Goal: Find contact information: Find contact information

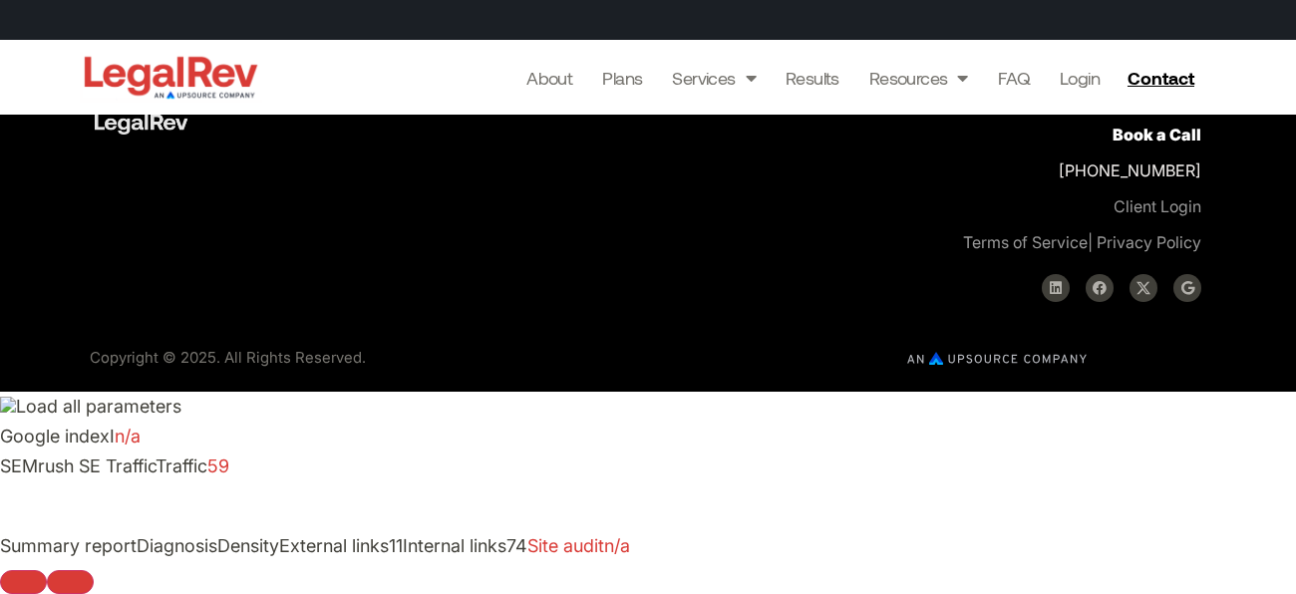
scroll to position [7812, 0]
click at [1090, 260] on p "Book a Call [PHONE_NUMBER] Client Login Terms of Service | Privacy Policy" at bounding box center [937, 189] width 528 height 144
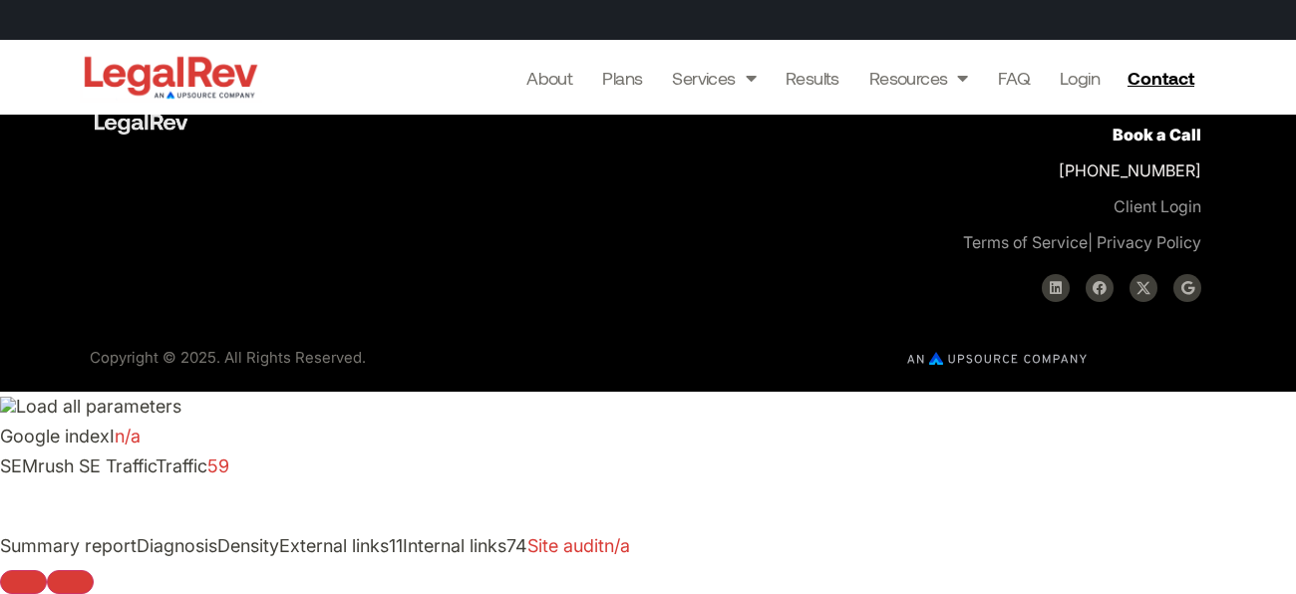
click at [1090, 260] on p "Book a Call [PHONE_NUMBER] Client Login Terms of Service | Privacy Policy" at bounding box center [937, 189] width 528 height 144
click at [1094, 260] on p "Book a Call [PHONE_NUMBER] Client Login Terms of Service | Privacy Policy" at bounding box center [937, 189] width 528 height 144
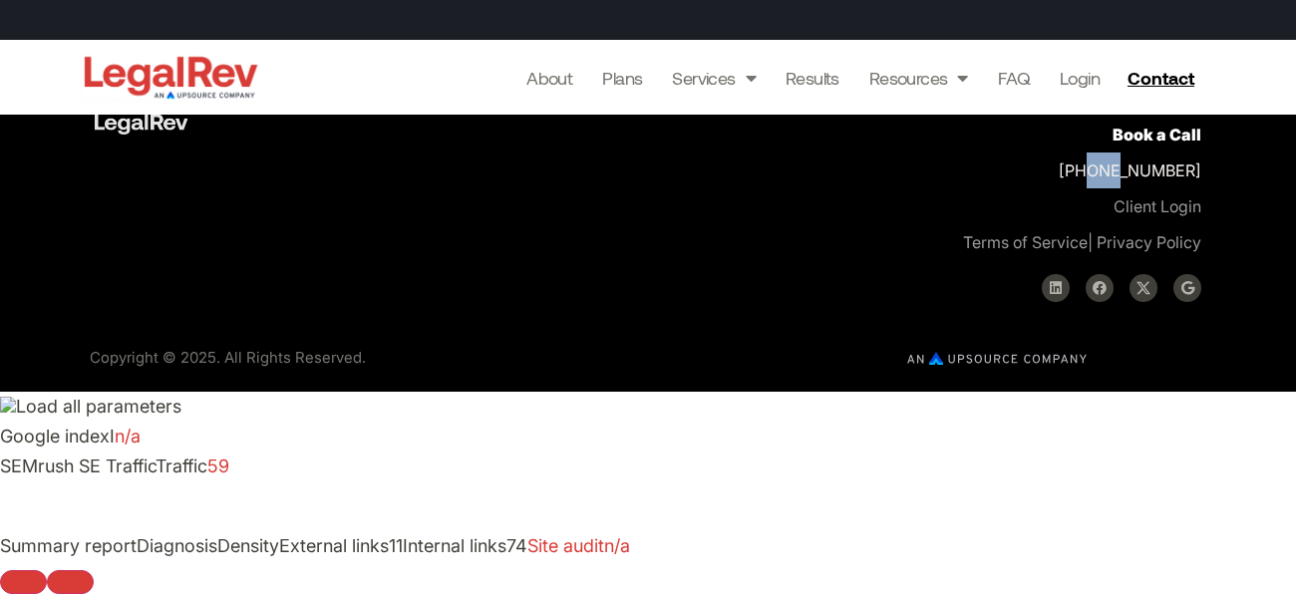
click at [1094, 260] on p "Book a Call [PHONE_NUMBER] Client Login Terms of Service | Privacy Policy" at bounding box center [937, 189] width 528 height 144
copy p "[PHONE_NUMBER]"
